Goal: Information Seeking & Learning: Learn about a topic

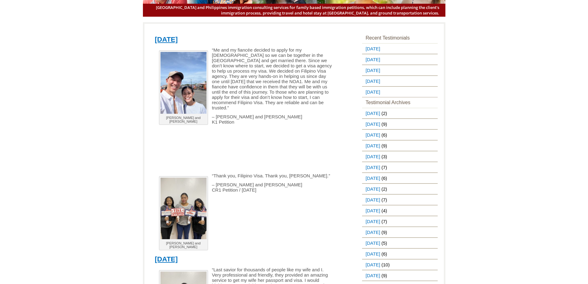
scroll to position [62, 0]
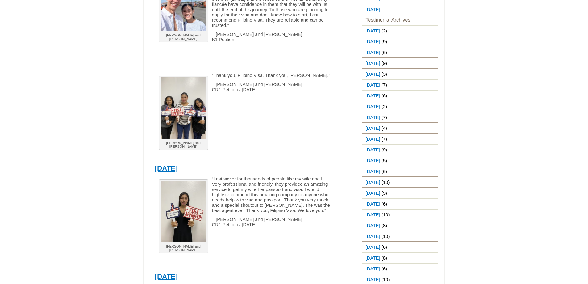
scroll to position [154, 0]
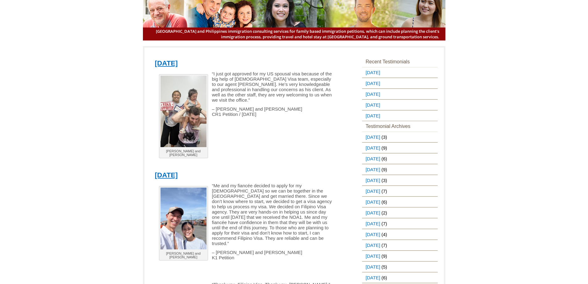
scroll to position [31, 0]
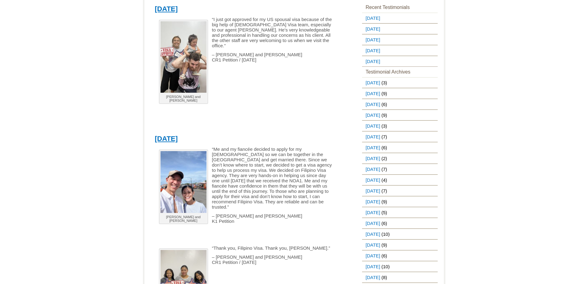
scroll to position [93, 0]
